Goal: Task Accomplishment & Management: Use online tool/utility

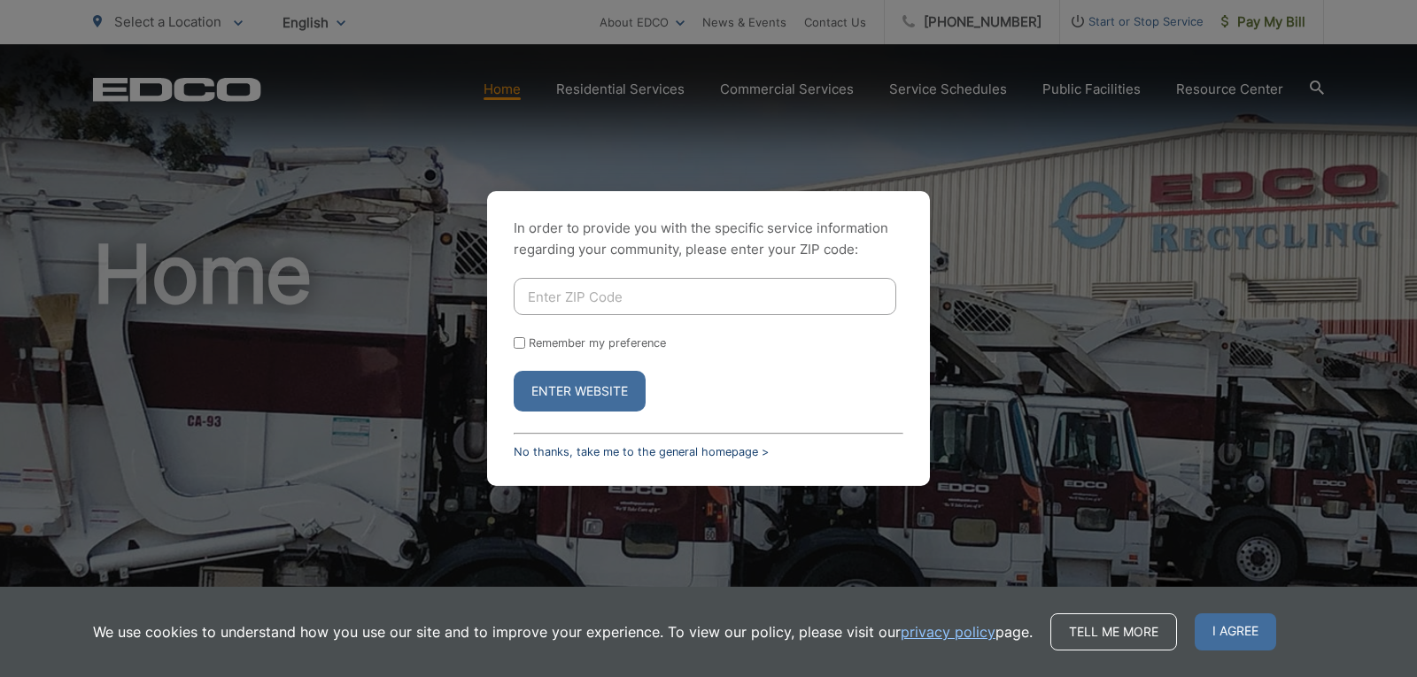
click at [591, 449] on link "No thanks, take me to the general homepage >" at bounding box center [641, 451] width 255 height 13
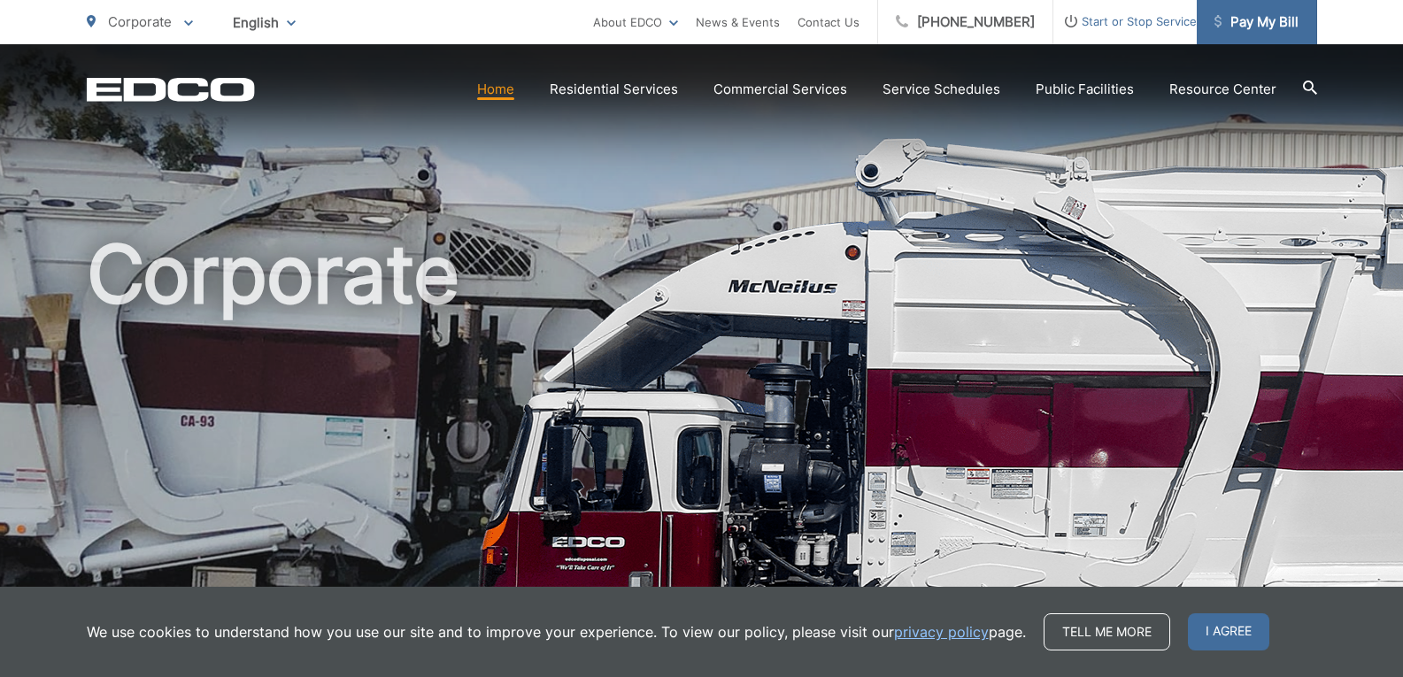
click at [1264, 14] on span "Pay My Bill" at bounding box center [1257, 22] width 84 height 21
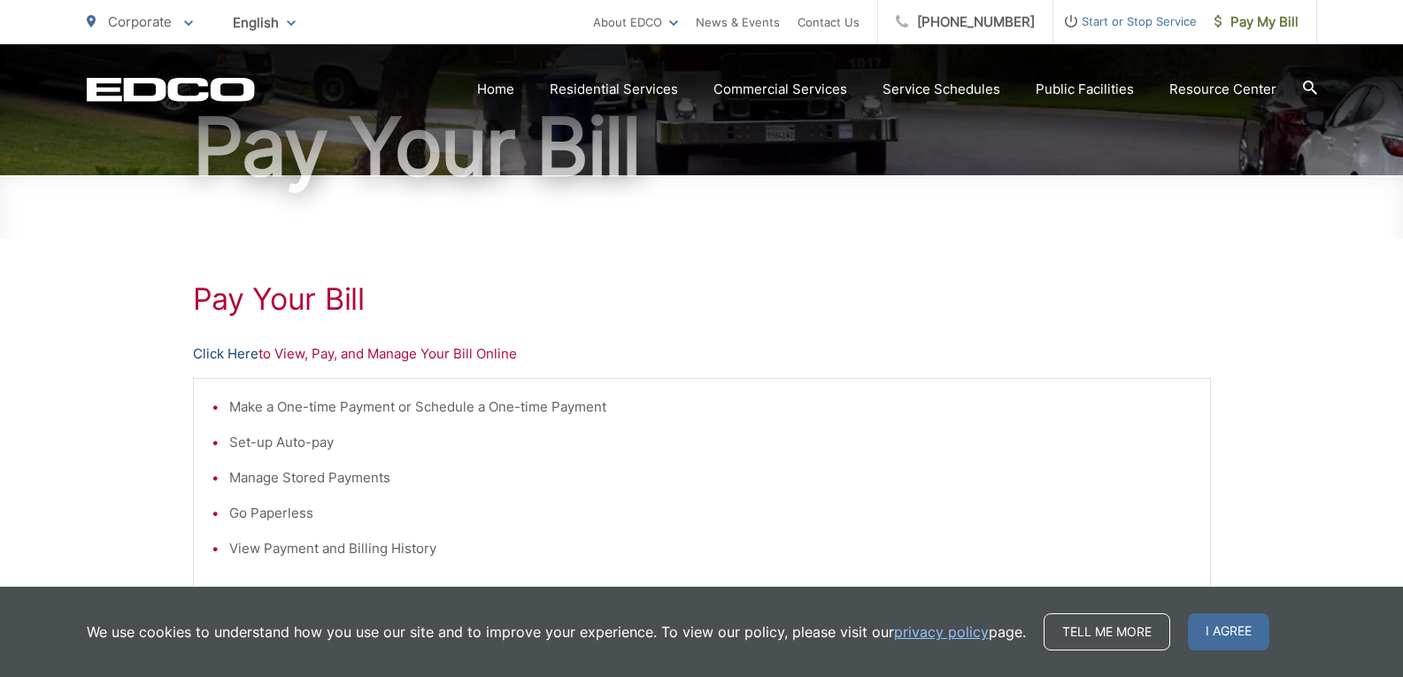
scroll to position [177, 0]
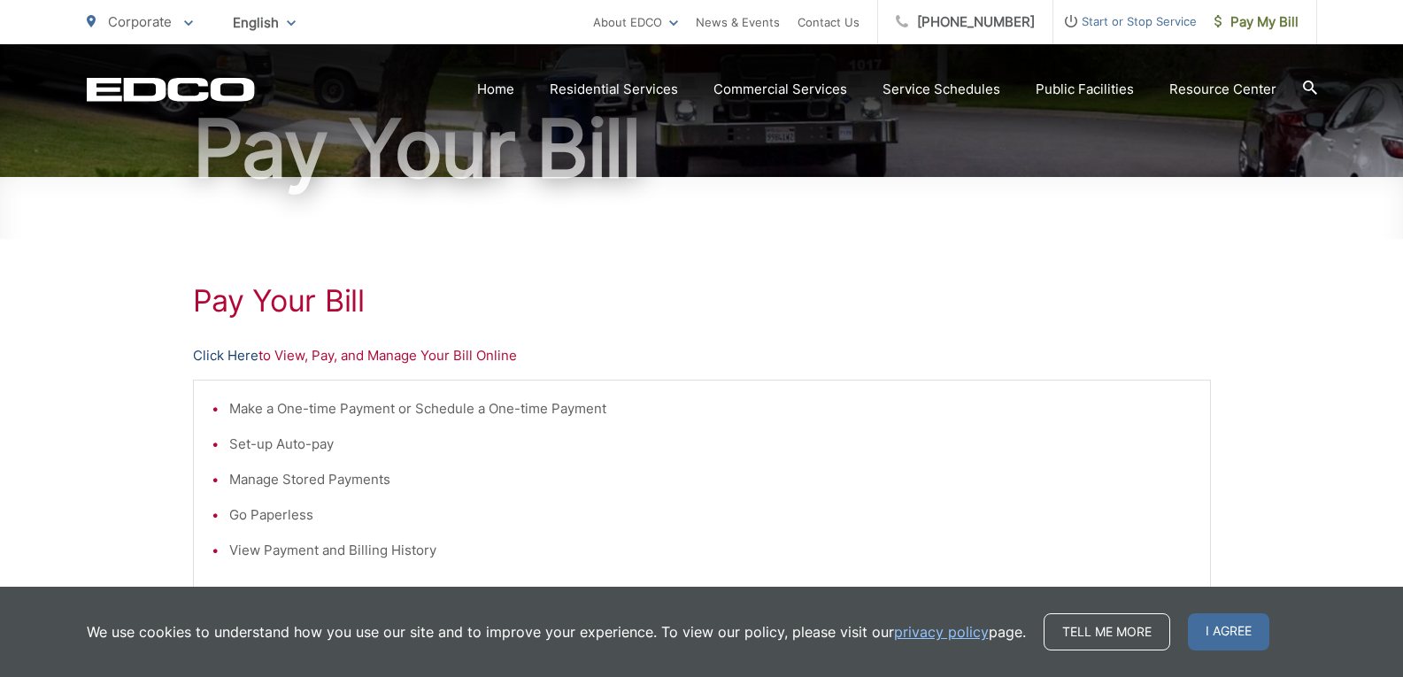
click at [240, 361] on link "Click Here" at bounding box center [226, 355] width 66 height 21
